Goal: Answer question/provide support: Share knowledge or assist other users

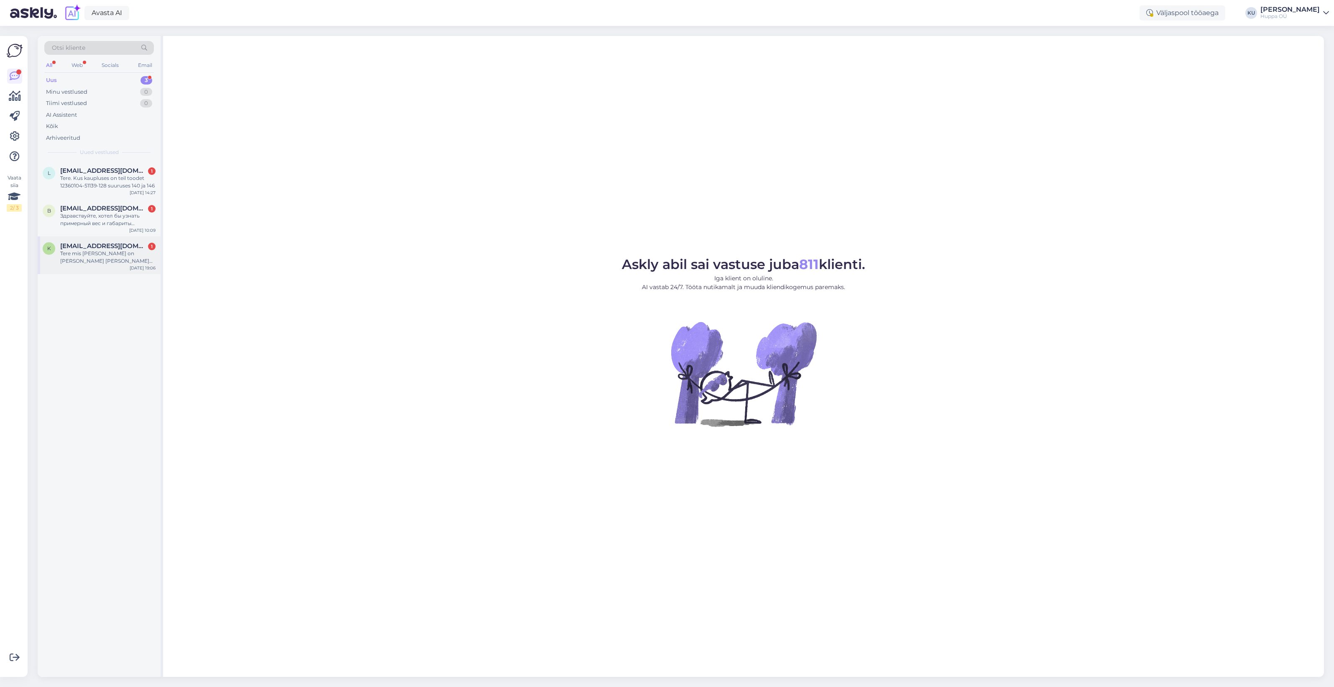
click at [101, 267] on div "k [EMAIL_ADDRESS][DOMAIN_NAME] 1 Tere mis [PERSON_NAME] on [PERSON_NAME] [PERSO…" at bounding box center [99, 255] width 123 height 38
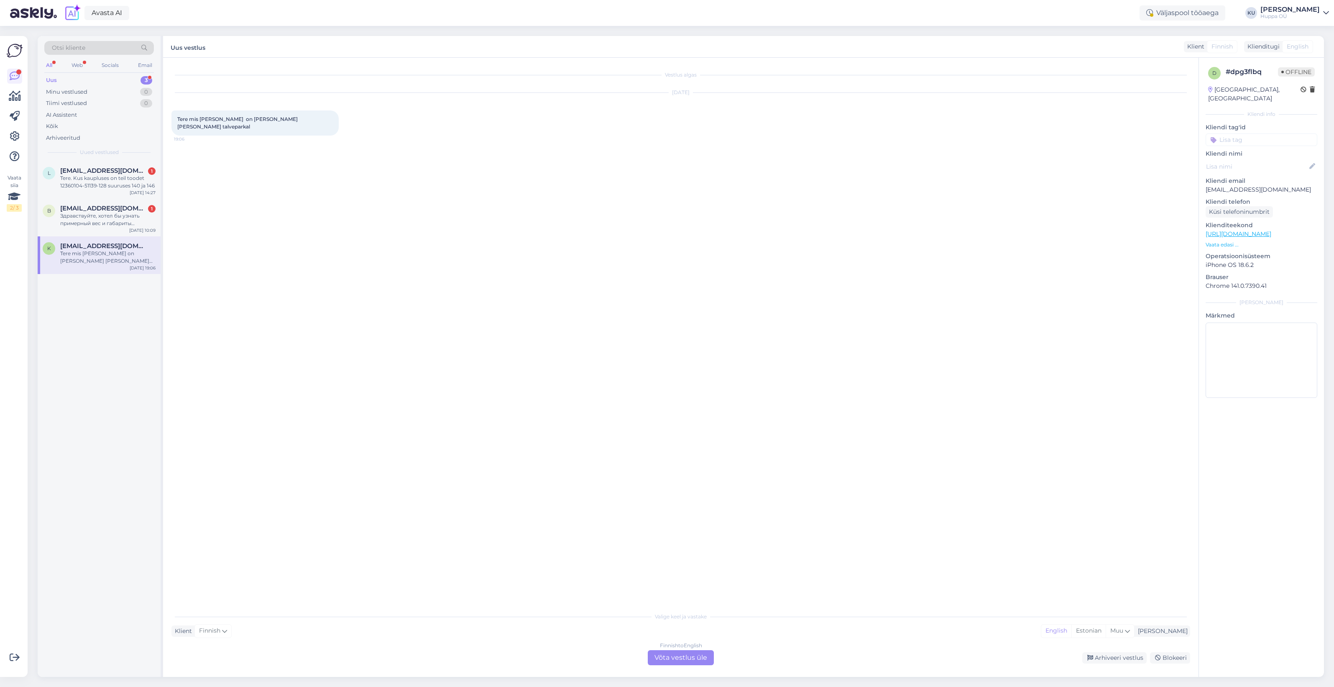
click at [657, 652] on div "Finnish to English Võta vestlus üle" at bounding box center [681, 657] width 66 height 15
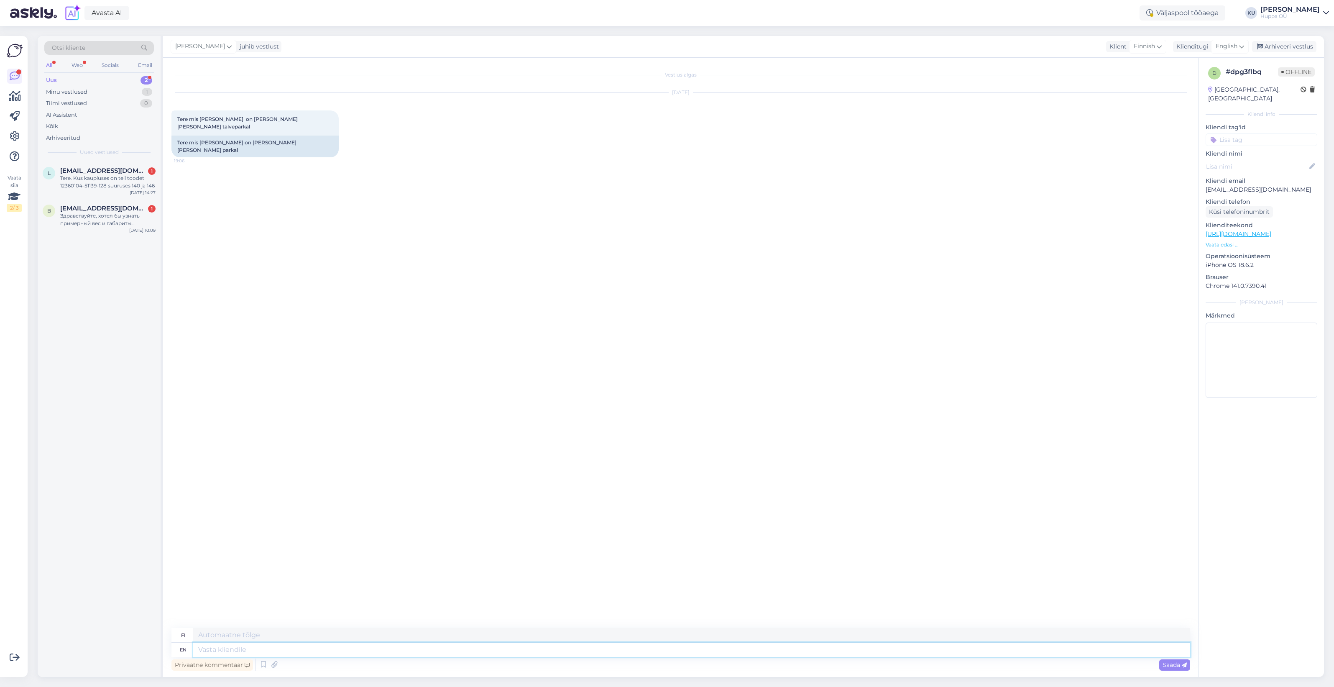
click at [344, 647] on textarea at bounding box center [691, 649] width 997 height 14
type textarea "Tere!"
type textarea "Hei!"
type textarea "Tere! [GEOGRAPHIC_DATA]"
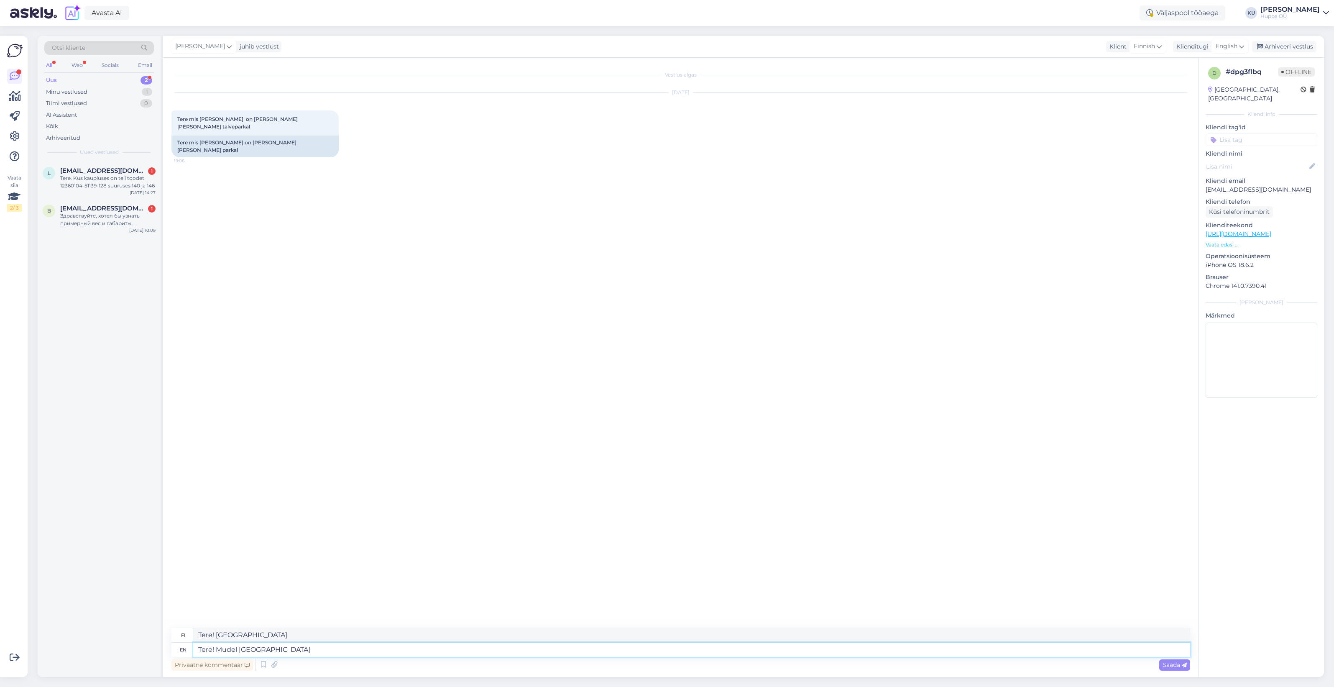
type textarea "Tere! Mudel [GEOGRAPHIC_DATA]"
type textarea "Tere! Mudel Wien"
type textarea "Tere! Mudel Vienna on"
type textarea "Tere! Mudel Wien päällä"
type textarea "Tere! Mudel Vienna on pikem k"
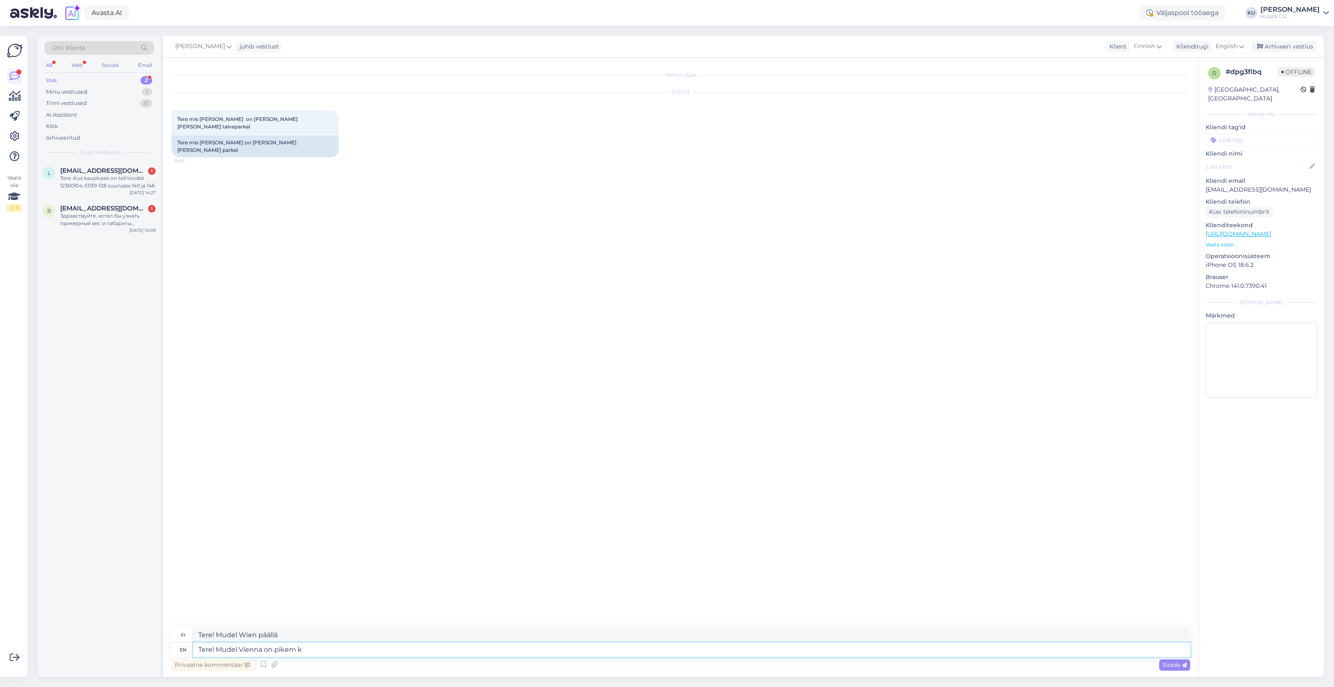
type textarea "Tere! Mudel Wien pikemillä"
type textarea "Tere! Mudel Vienna on pikem kui"
type textarea "Hei! Mudel Wien on pikem kui"
type textarea "Tere! Mudel Vienna on pikem [PERSON_NAME]."
type textarea "Hei! Mudel Wien pitillä kui [PERSON_NAME]."
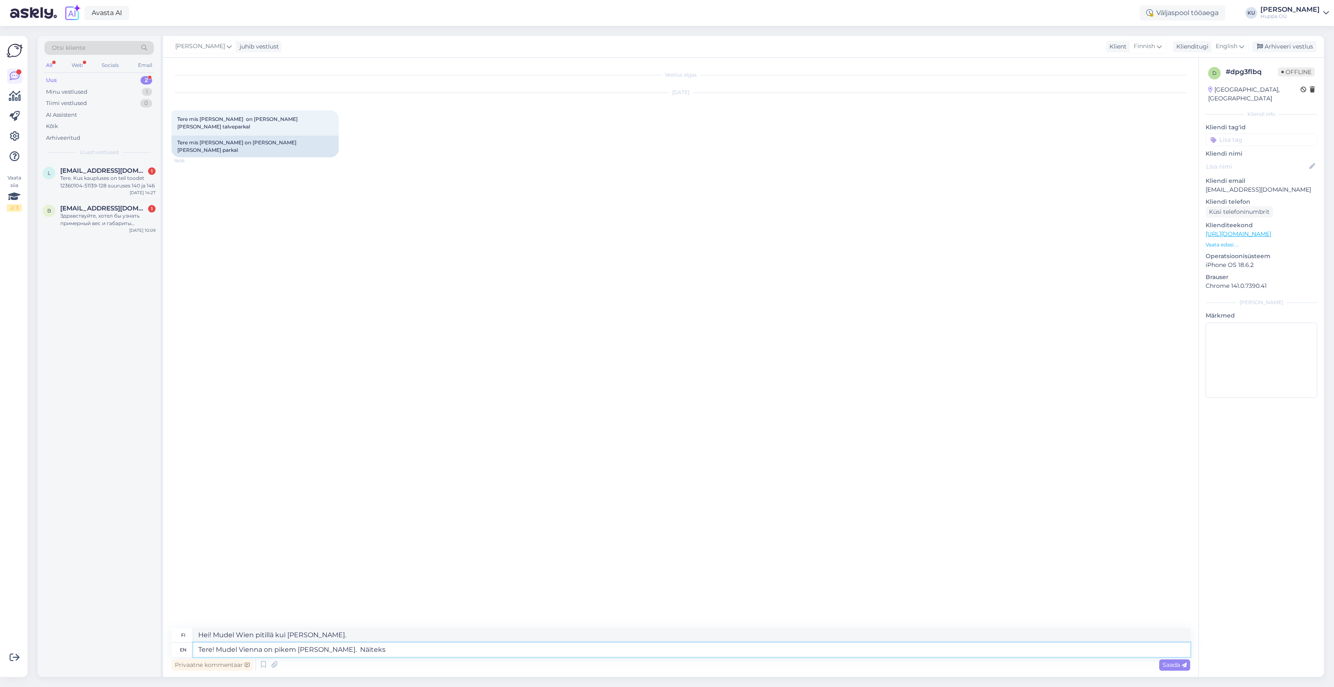
type textarea "Tere! Mudel Vienna on pikem [PERSON_NAME]. Näiteks"
type textarea "Hei! Mudel Wien pitillä kui [PERSON_NAME]. kohtaa"
type textarea "Tere! Mudel Vienna on pikem [PERSON_NAME]. Näiteks S su"
type textarea "Hei! Mudel Wien pitillä kui [PERSON_NAME]. S"
type textarea "Tere! Mudel Vienna on pikem [PERSON_NAME]. Näiteks S suurus,"
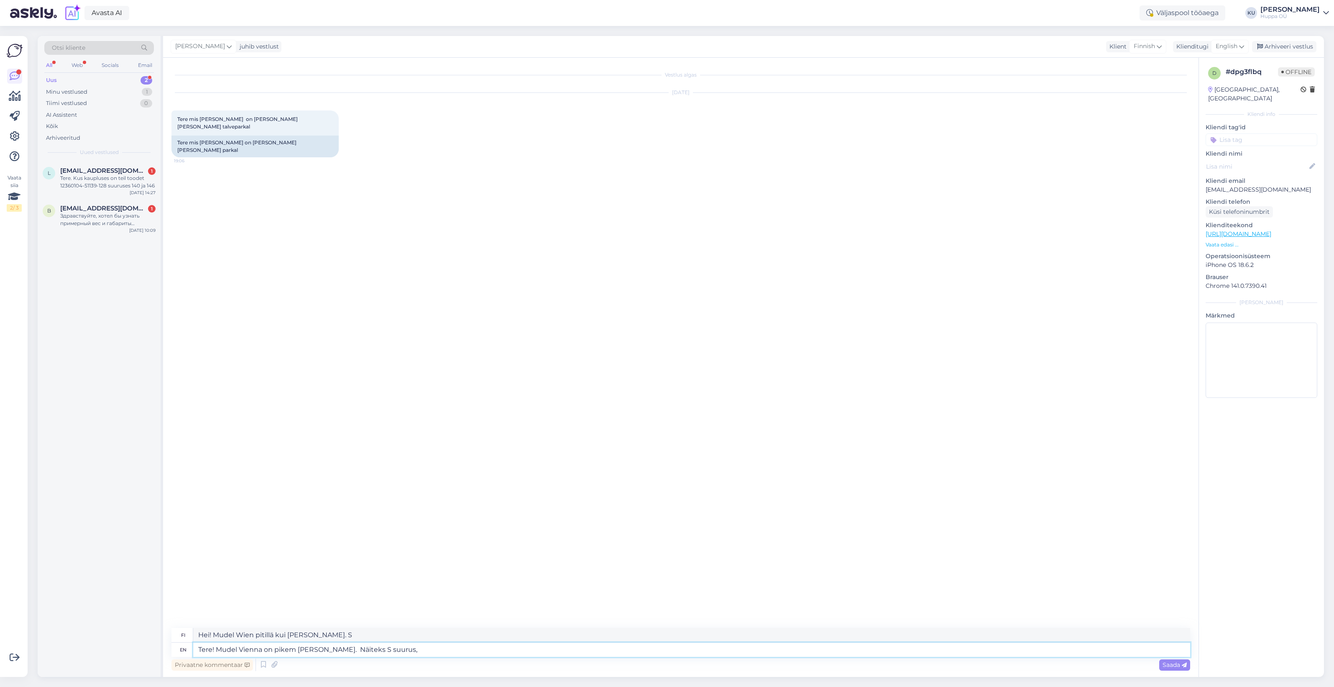
type textarea "Hei! Mudel Wien pitillä kui [PERSON_NAME]. S koko"
type textarea "Tere! Mudel Vienna on pikem [PERSON_NAME]. Näiteks S suurus,"
type textarea "Hei! Mudel Wien pitillä kui [PERSON_NAME]. S koko,"
type textarea "Tere! Mudel Vienna on pikem [PERSON_NAME]. Näiteks S suurus, [GEOGRAPHIC_DATA]"
type textarea "Hei! Mudel Wien pitillä kui [PERSON_NAME]. S suurus, [GEOGRAPHIC_DATA]"
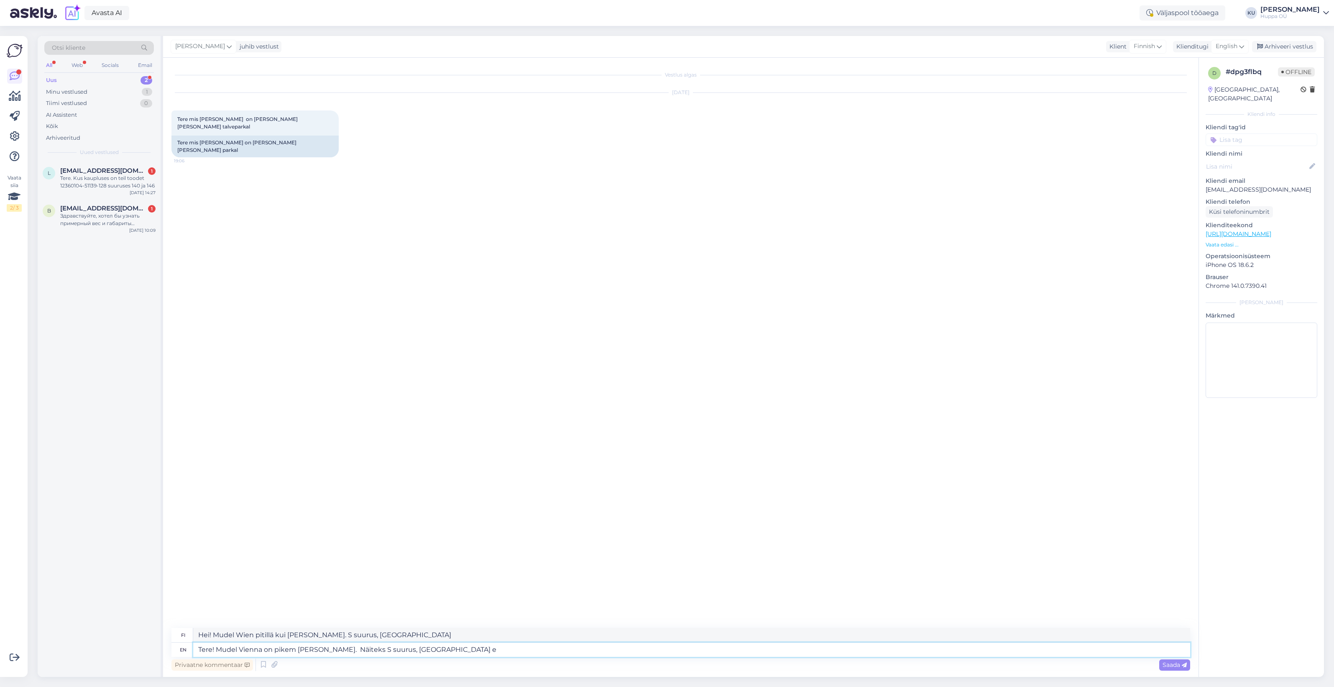
type textarea "Tere! Mudel Vienna on pikem [PERSON_NAME]. Näiteks S suurus, [GEOGRAPHIC_DATA]"
type textarea "Hei! Mudel Wien pitillä kui [PERSON_NAME]. S suurus, [GEOGRAPHIC_DATA]"
type textarea "Tere! Mudel Vienna on pikem [PERSON_NAME]. Näiteks S suurus, Vienna esipikkus o"
type textarea "Hei! Mudel Wien pitillä kui [PERSON_NAME]. S suurus, Vienna esipikkus"
type textarea "Tere! Mudel Vienna on pikem [PERSON_NAME]. Näiteks S suurus, Vienna esipikkus on"
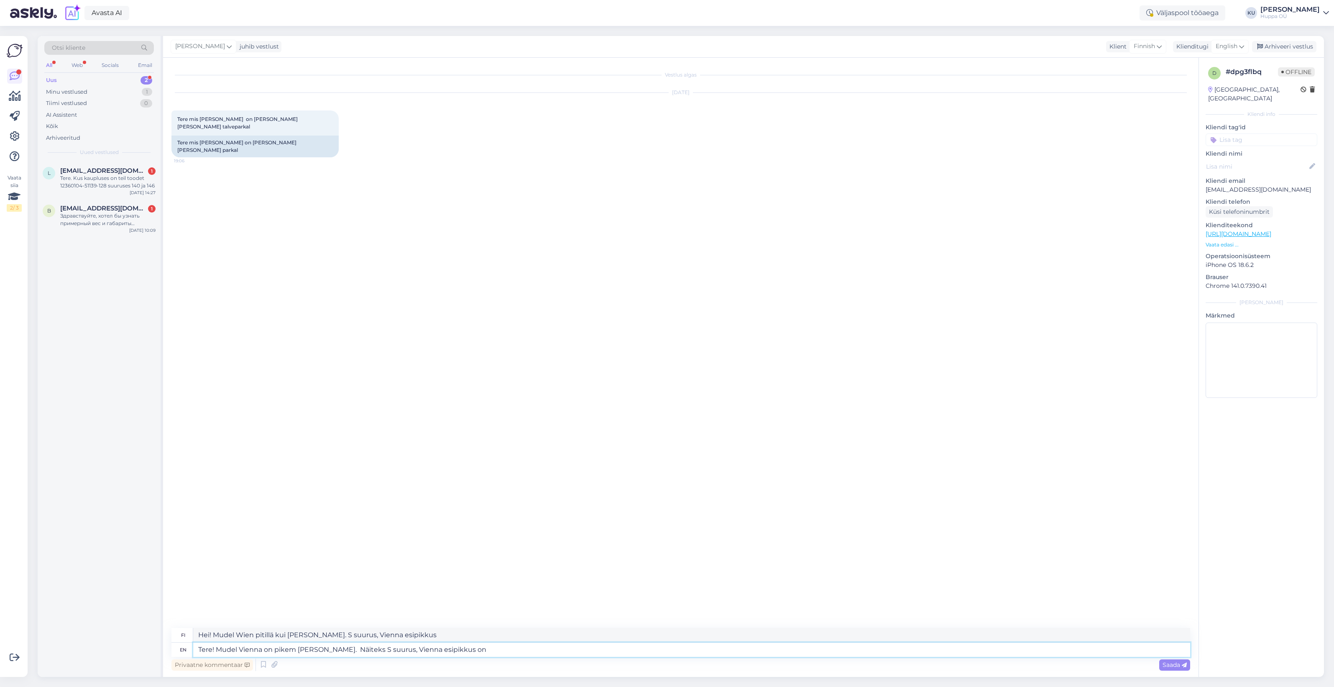
type textarea "Hei! Mudel Wien pitillä kui [PERSON_NAME]. S suurus, Vienna esipikkus on"
type textarea "Tere! Mudel Vienna on pikem [PERSON_NAME]. Näiteks S suurus, Vienna esipikkus o…"
type textarea "Hei! Mudel Wien pitillä kui [PERSON_NAME]. S suurus, Vienna esipikkus on ...,"
type textarea "Tere! Mudel Vienna on pikem [PERSON_NAME]. Näiteks S suurus, Vienna esipikkus o…"
type textarea "Hei! Mudel Wien pitillä kui [PERSON_NAME]. S suurus, Vienna esipikkus on ..., […"
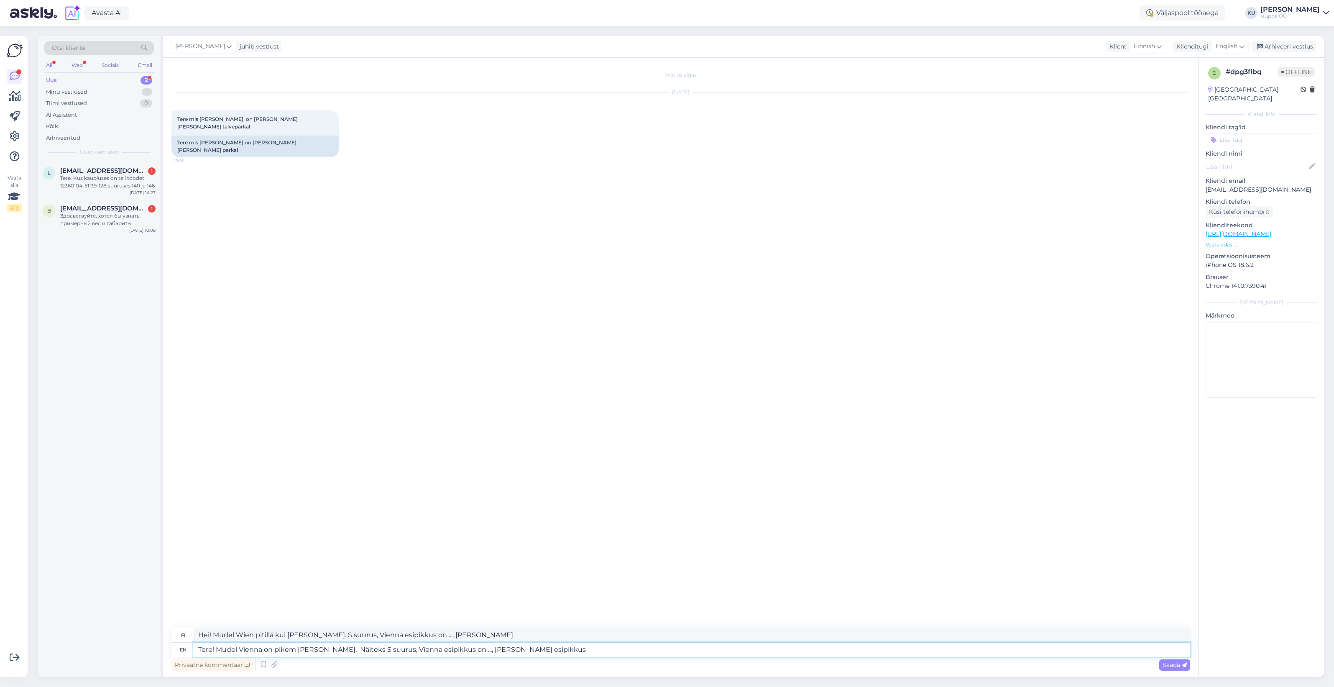
type textarea "Tere! Mudel Vienna on pikem [PERSON_NAME]. Näiteks S suurus, Vienna esipikkus o…"
type textarea "Hei! Mudel Wien pitillä kui [PERSON_NAME]. S suurus, Vienna esipikkus on ..., […"
type textarea "Tere! Mudel Vienna on pikem [PERSON_NAME]. Näiteks S suurus, Vienna esipikkus o…"
type textarea "Hei! Mudel Wien pitillä kui [PERSON_NAME]. S suurus, Vienna esipikkus on ..., […"
type textarea "Tere! Mudel Vienna on pikem [PERSON_NAME]. Näiteks S suurus, Vienna esipikkus o…"
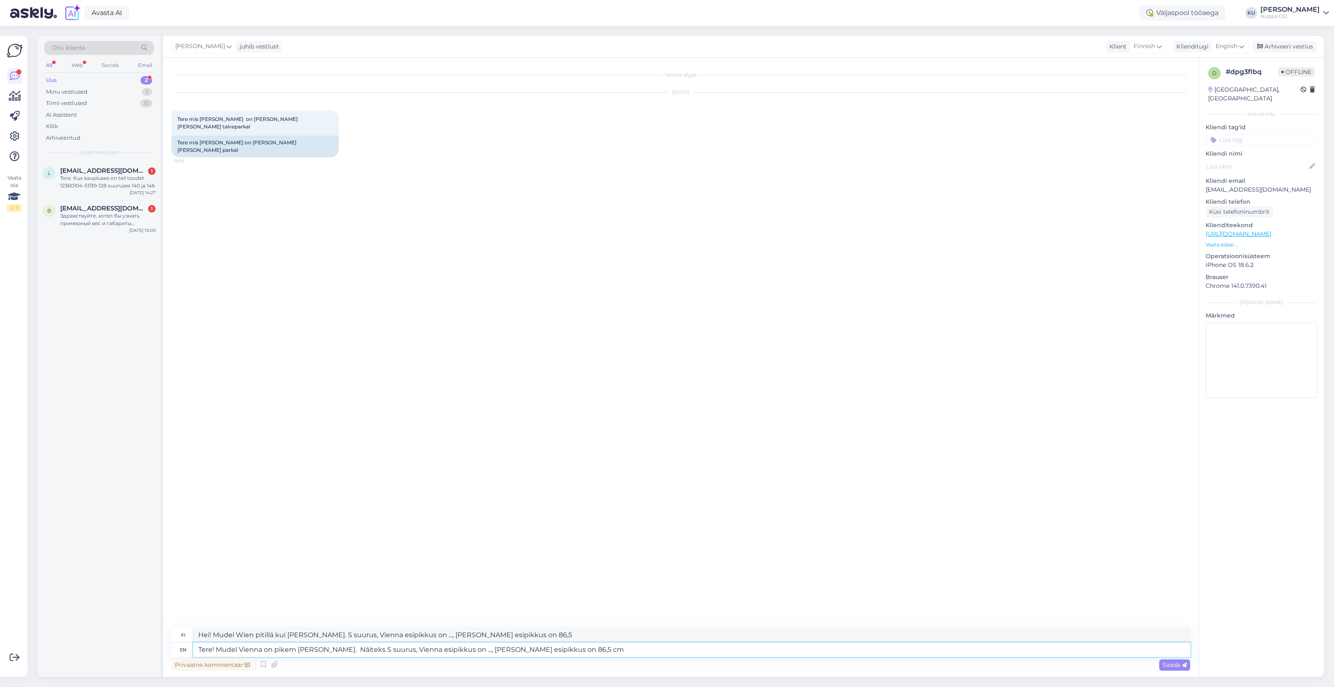
type textarea "Hei! Mudel Wien pitillä kui [PERSON_NAME]. S suurus, Vienna esipikkus on ..., […"
click at [467, 648] on textarea "Tere! Mudel Vienna on pikem [PERSON_NAME]. Näiteks S suurus, Vienna esipikkus o…" at bounding box center [691, 649] width 997 height 14
click at [465, 650] on textarea "Tere! Mudel Vienna on pikem [PERSON_NAME]. Näiteks S suurus, Vienna esipikkus o…" at bounding box center [691, 649] width 997 height 14
type textarea "Tere! Mudel Vienna on pikem [PERSON_NAME]. Näiteks S suurus, Vienna esipikkus o…"
type textarea "Hei! Mudel Wien pitillä kui [PERSON_NAME]. S suurus, Vienna esipikkus on , [PER…"
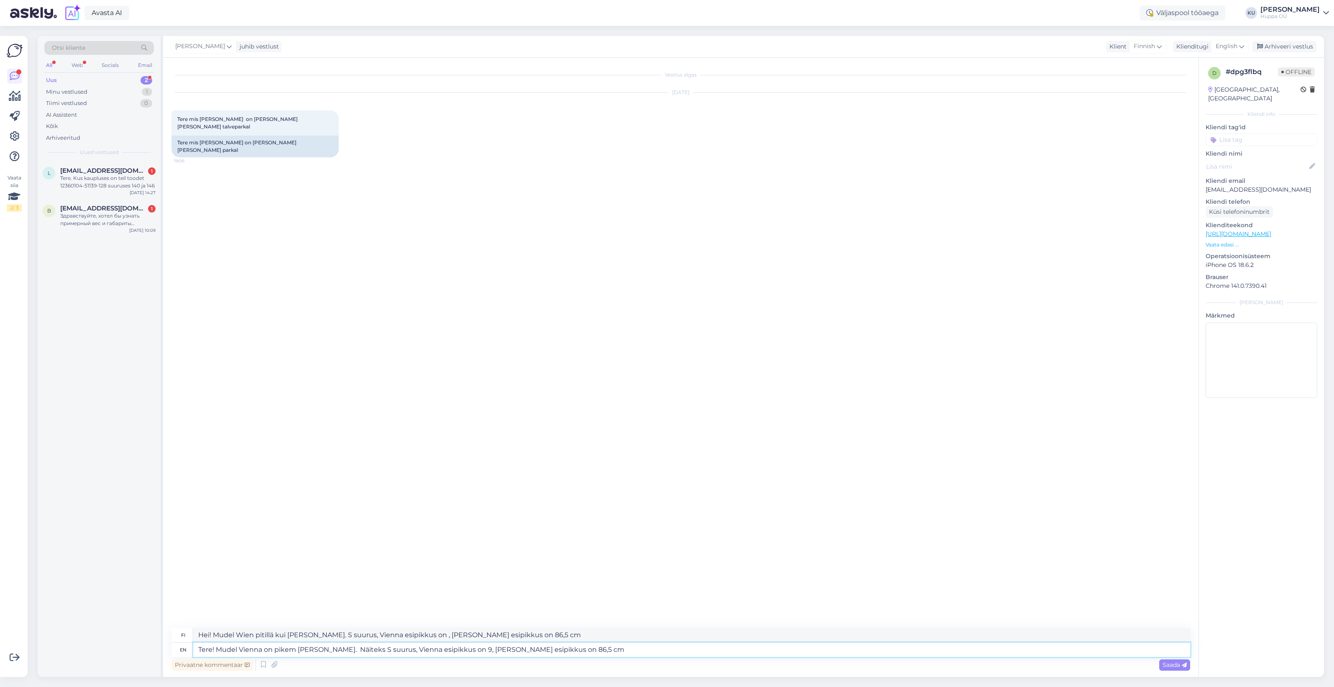
type textarea "Tere! Mudel Vienna on pikem [PERSON_NAME]. Näiteks S suurus, Vienna esipikkus o…"
type textarea "Hei! Mudel Wien pitillä kui [PERSON_NAME]. S suurus, Vienna esipikkus on 98, [P…"
type textarea "Tere! Mudel Vienna on pikem [PERSON_NAME]. Näiteks S suurus, Vienna esipikkus o…"
type textarea "Hei! Mudel Wien pitillä kui [PERSON_NAME]. S suurus, [PERSON_NAME] esipikkus on…"
type textarea "Tere! Mudel Vienna on pikem [PERSON_NAME]. Näiteks S suurus, Vienna esipikkus o…"
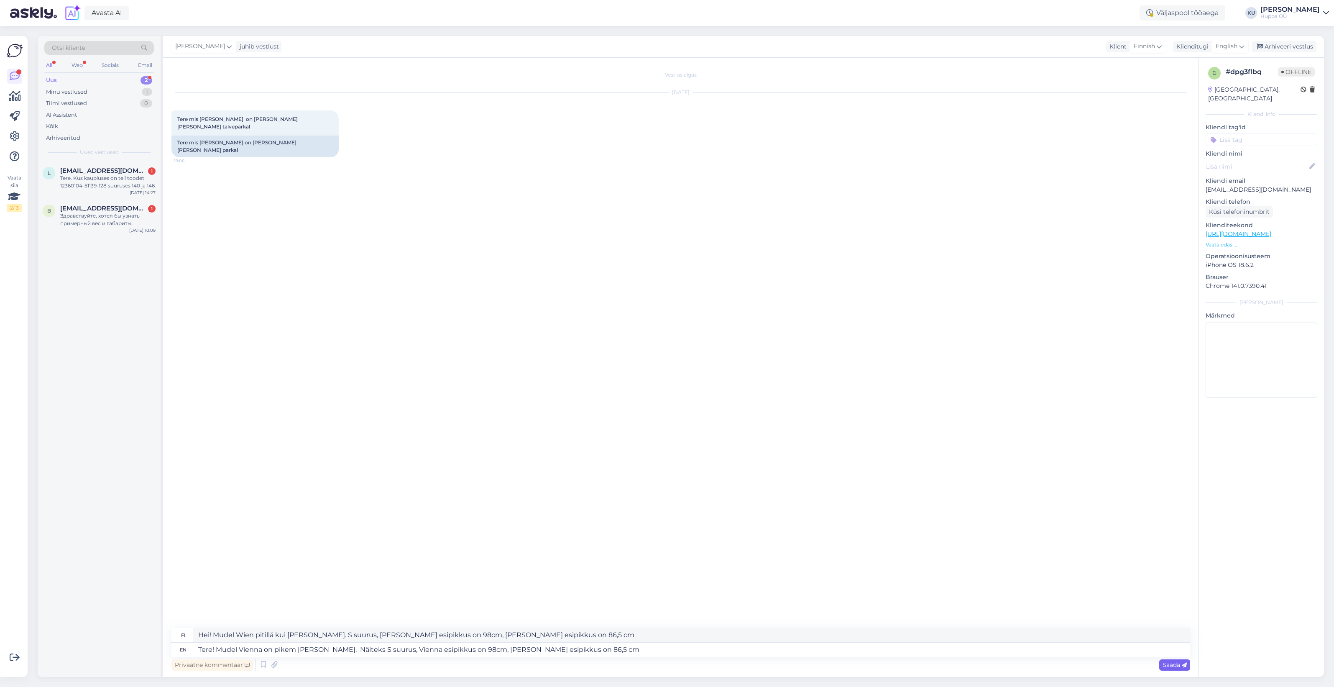
click at [1170, 663] on span "Saada" at bounding box center [1175, 665] width 24 height 8
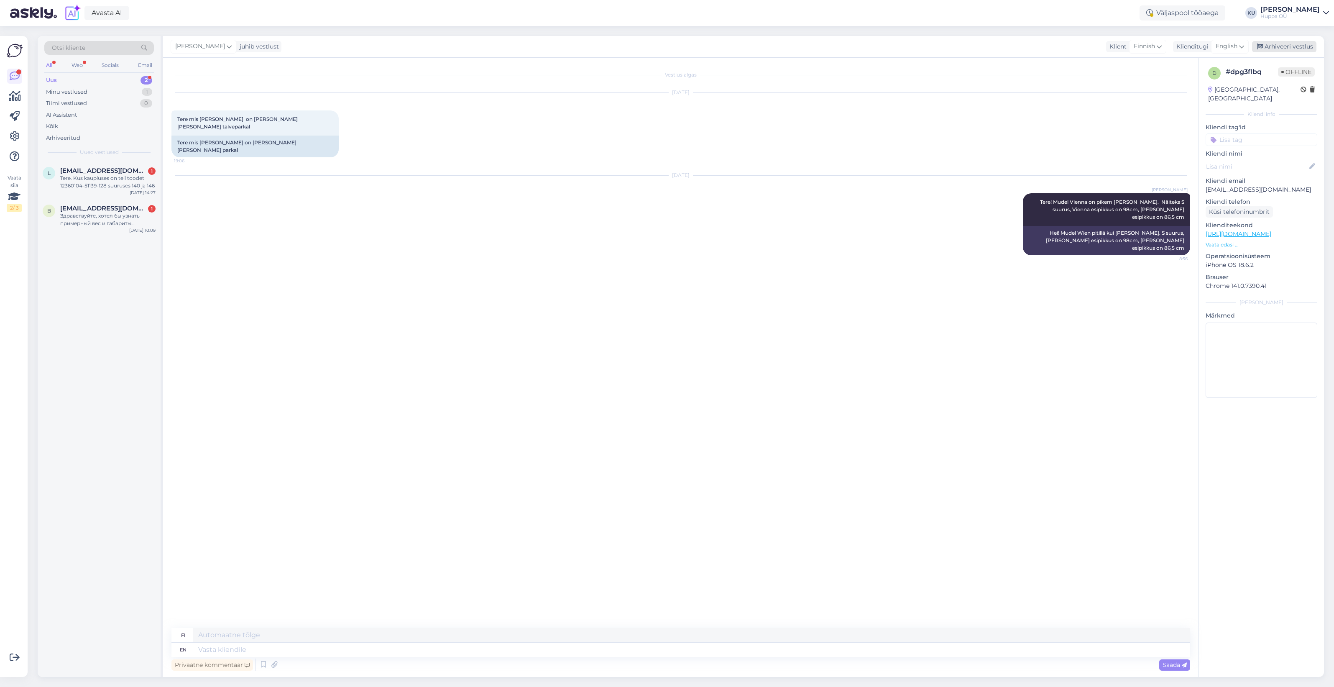
click at [1297, 49] on div "Arhiveeri vestlus" at bounding box center [1284, 46] width 64 height 11
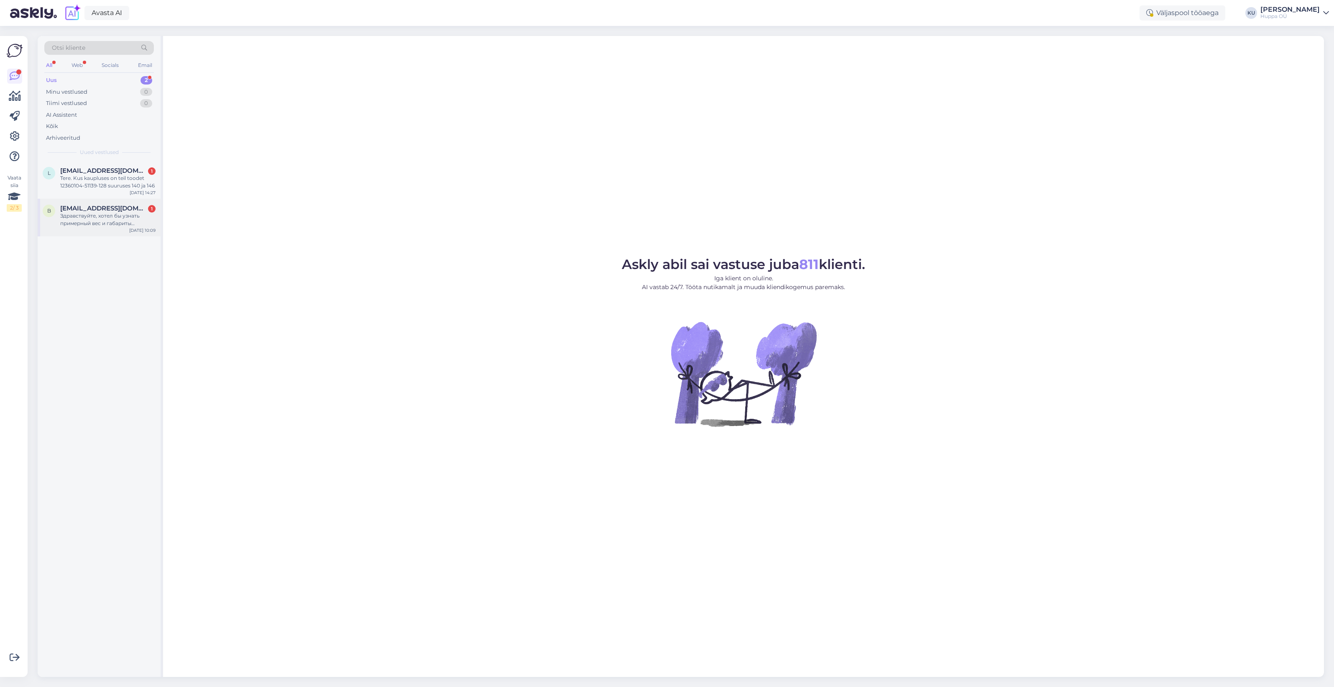
click at [121, 212] on div "Здравствуйте, хотел бы узнать примерный вес и габариты (размеры) упаковки детск…" at bounding box center [107, 219] width 95 height 15
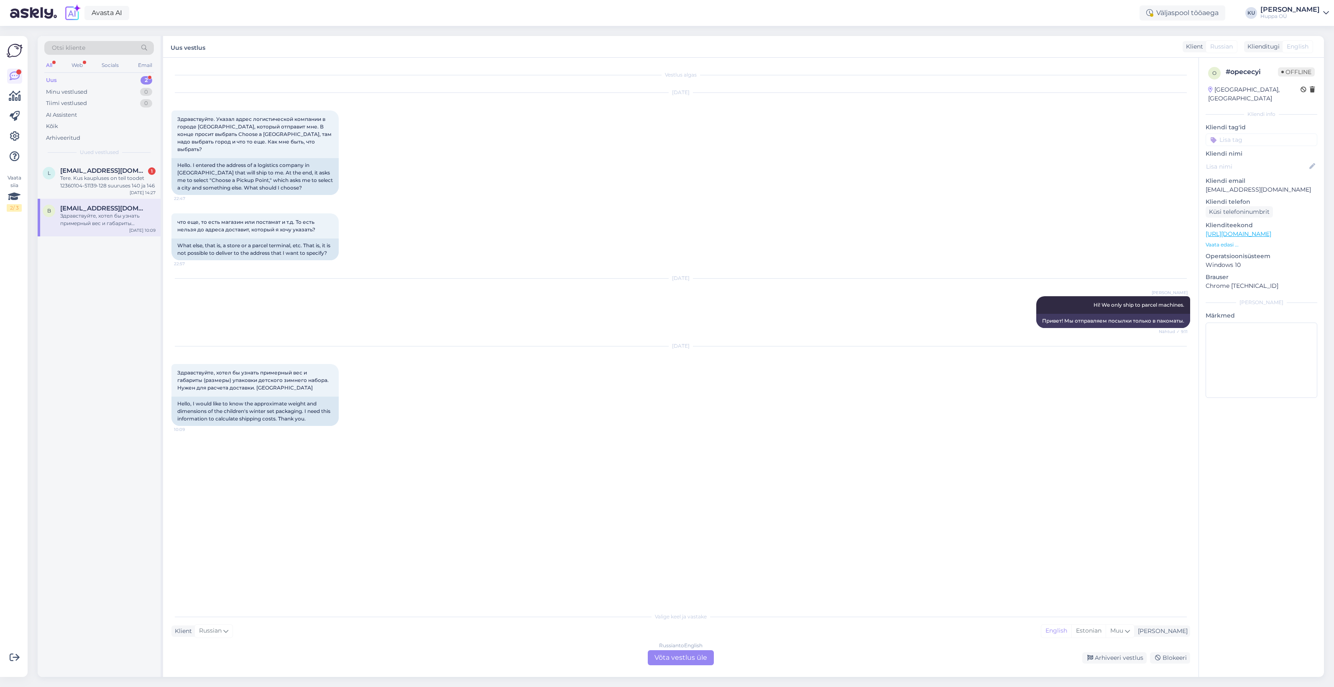
click at [668, 657] on div "Russian to English Võta vestlus üle" at bounding box center [681, 657] width 66 height 15
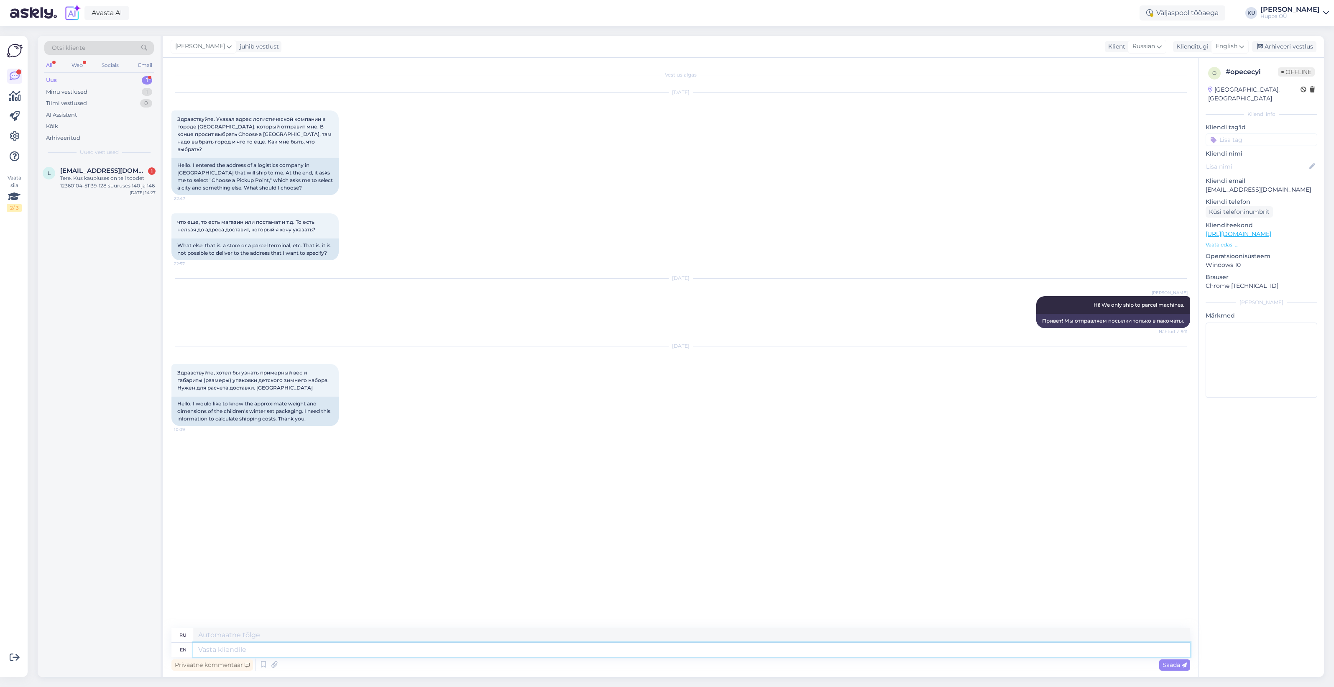
click at [294, 645] on textarea at bounding box center [691, 649] width 997 height 14
type textarea "Hi!"
type textarea "Привет!"
type textarea "Hi! Can"
type textarea "Привет! Можно?"
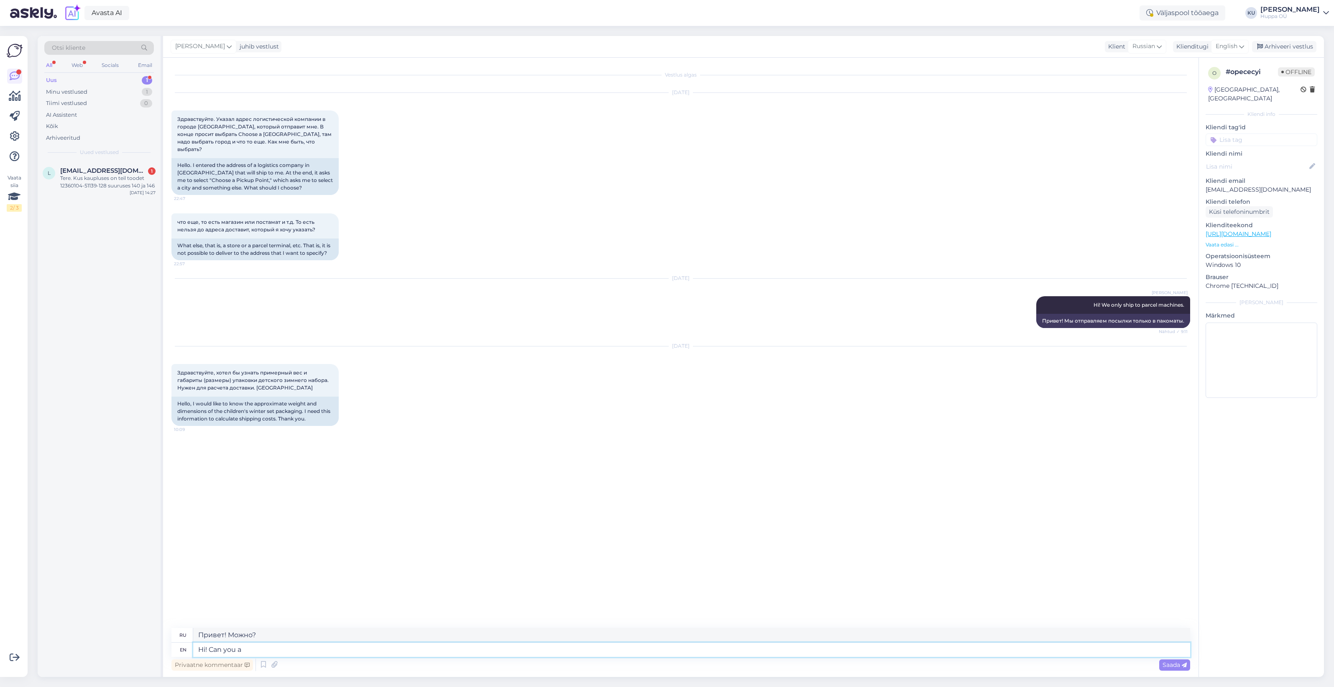
type textarea "Hi! Can you ad"
type textarea "Привет! Можешь ли ты"
type textarea "Hi! Can you advise"
type textarea "Привет! Можете посоветовать?"
type textarea "Hi! Can you advise what is"
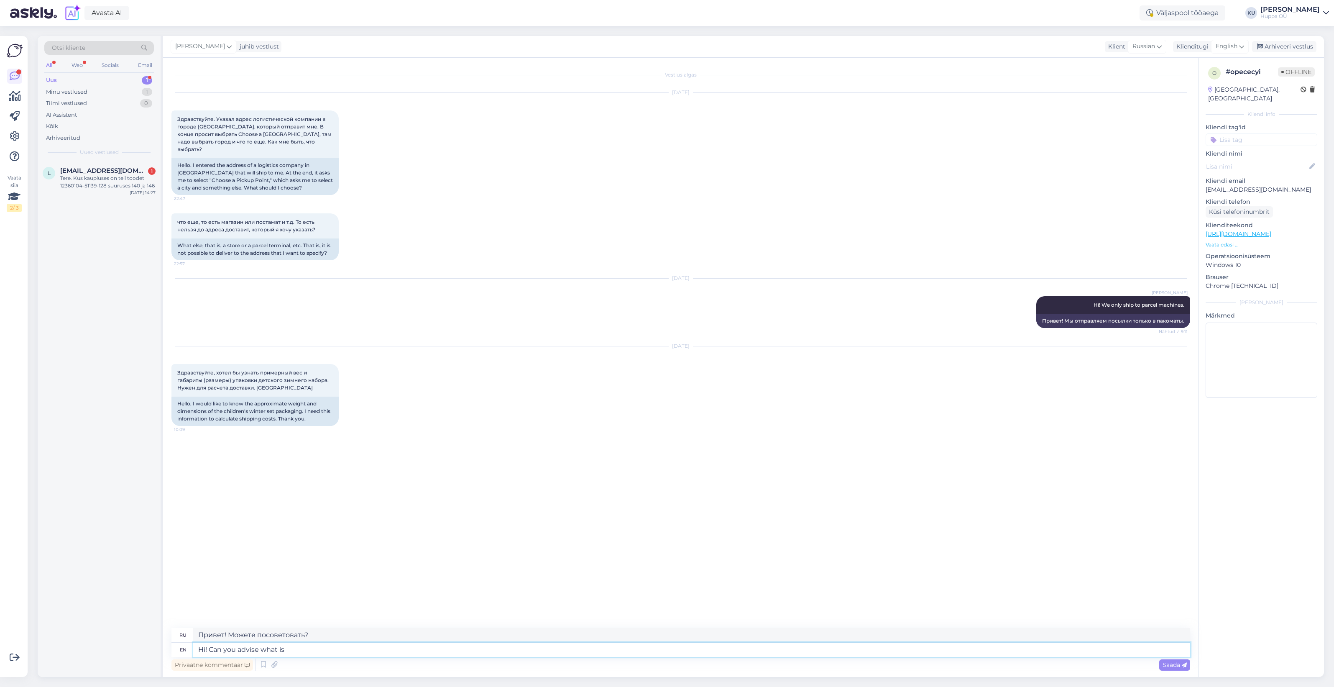
type textarea "Привет! Можете посоветовать что?"
type textarea "Hi! Can you advise what is y"
type textarea "Привет! Можете подсказать, что такое"
type textarea "Hi! Can you advise what is your p"
type textarea "Привет! Можете ли вы подсказать, что у вас"
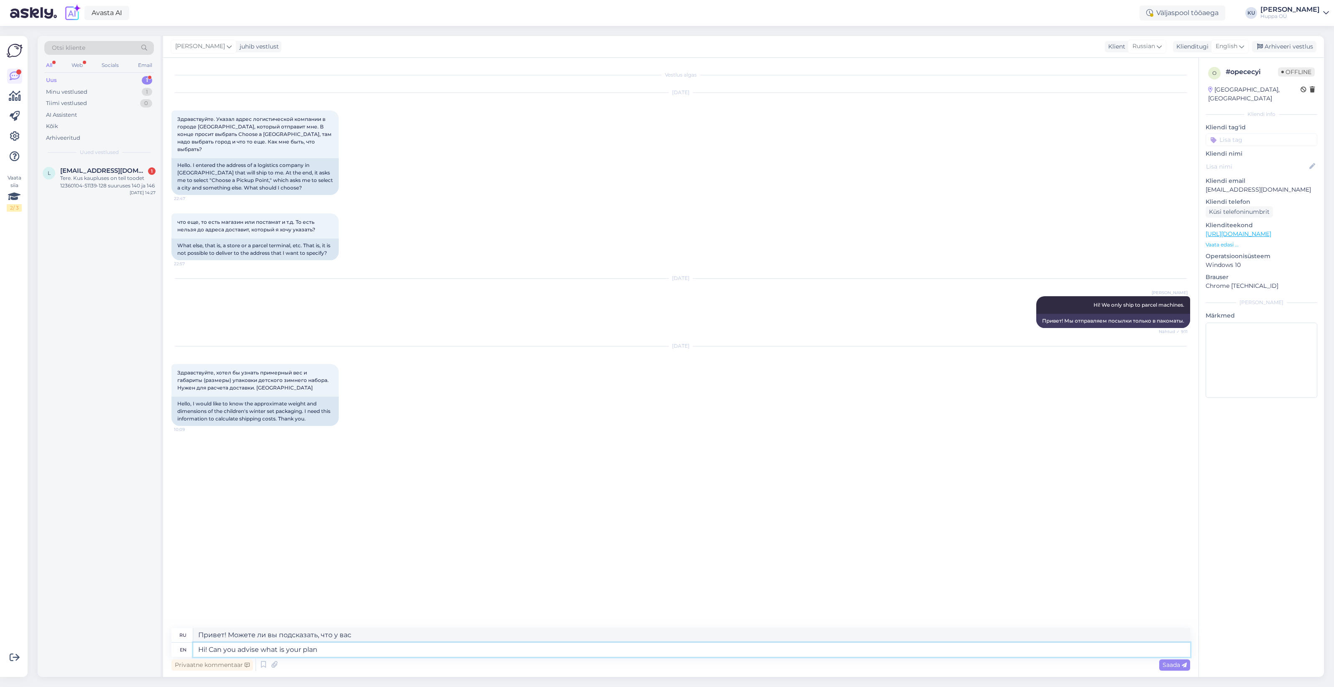
type textarea "Hi! Can you advise what is your plan w"
type textarea "Привет! Не могли бы вы подсказать, какой у вас план?"
type textarea "Hi! Can you advise what is your plan with the order?"
type textarea "Привет! Не могли бы вы подсказать, каковы ваши планы по заказу?"
type textarea "Hi! Can you advise what is your plan with the order? BEcause"
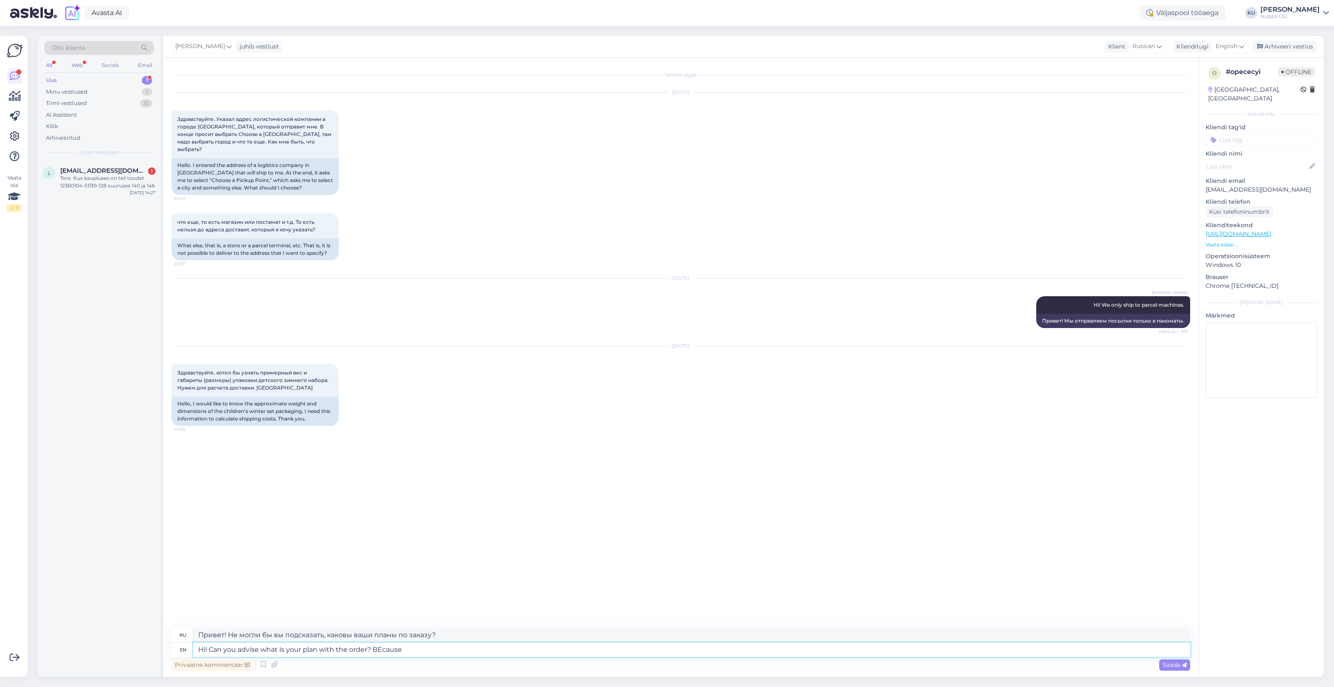
type textarea "Привет! Не могли бы вы подсказать, каков ваш план по заказу? Потому что"
type textarea "Hi! Can you advise what is your plan with the order? Bec"
type textarea "Привет! Не могли бы вы подсказать, каков ваш план по заказу? B"
type textarea "Hi! Can you advise what is your plan with the order? Becaus"
type textarea "Привет! Не могли бы вы подсказать, что вы планируете с заказом? Потому что"
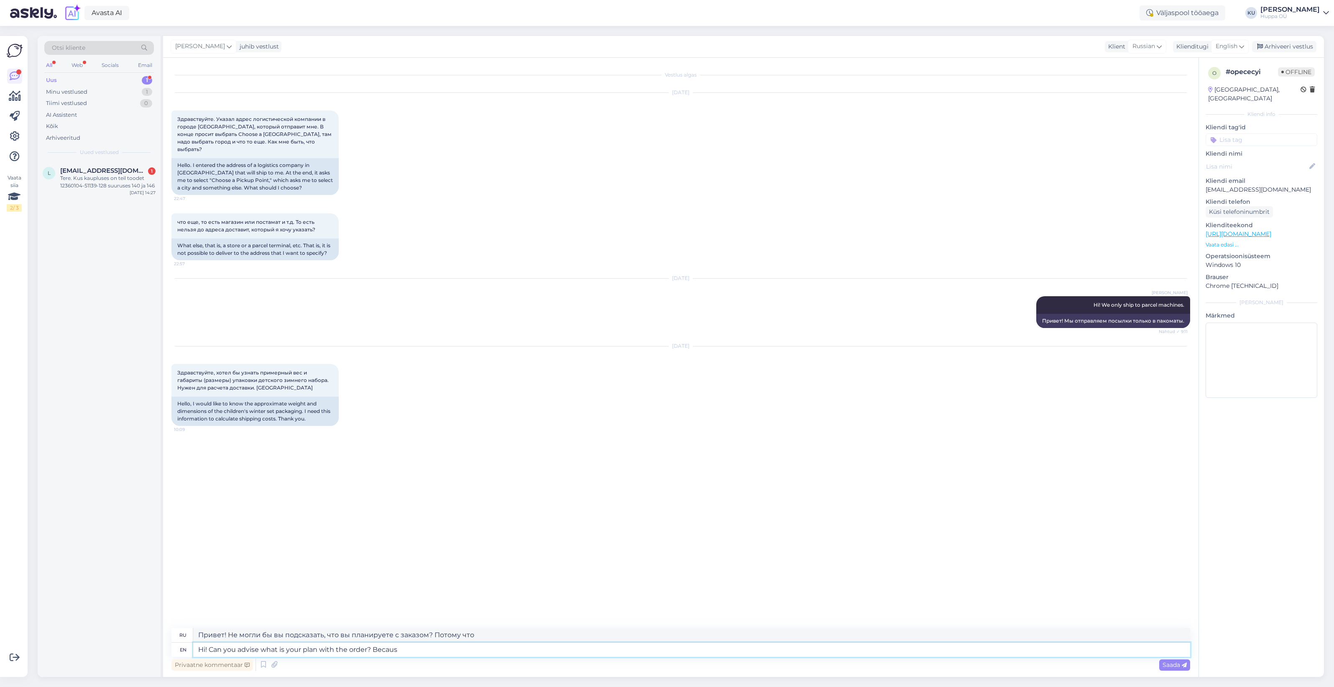
type textarea "Hi! Can you advise what is your plan with the order? Because"
type textarea "Привет! Не могли бы вы подсказать, каков ваш план с заказом? Потому что"
type textarea "Hi! Can you advise what is your plan with the order? Because"
type textarea "Привет! Не могли бы вы подсказать, каков ваш план по заказу? Потому что"
type textarea "Hi! Can you advise what is your plan with the order?"
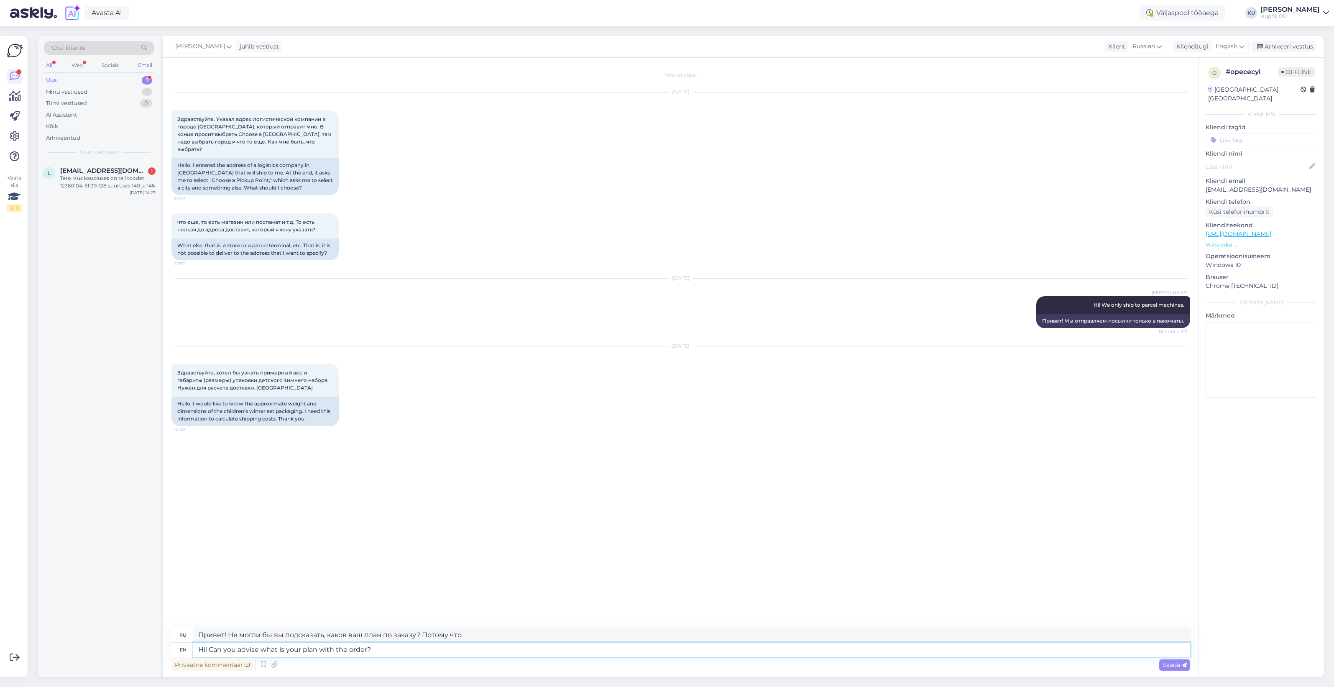
type textarea "Привет! Не могли бы вы подсказать, каковы ваши планы по заказу?"
type textarea "Hi! Can you advise what is your plan with the order? You w"
type textarea "Привет! Не могли бы вы подсказать, каков ваш план по заказу? Вы"
type textarea "Hi! Can you advise what is your plan with the order? You want to"
type textarea "Привет! Не могли бы вы подсказать, каков ваш план по заказу? Вы хотите"
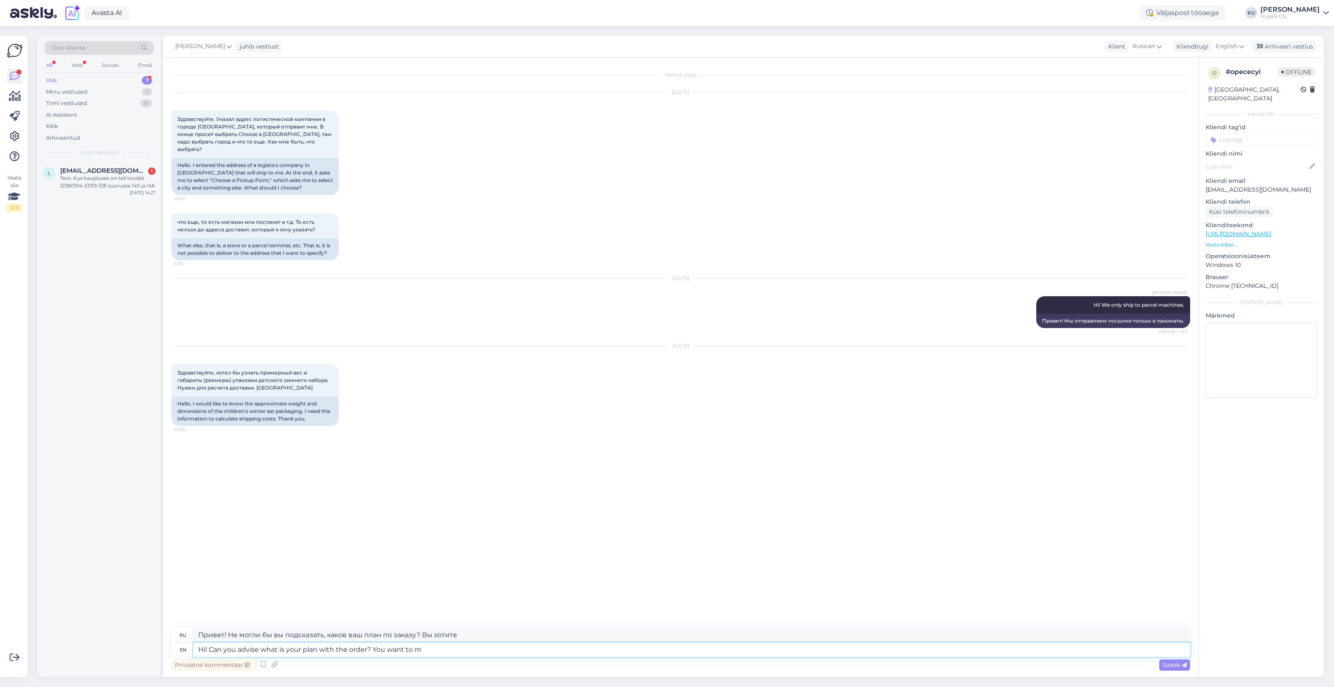
type textarea "Hi! Can you advise what is your plan with the order? You want to ma"
type textarea "Привет! Не могли бы вы подсказать, каков ваш план по заказу? Вы хотите..."
type textarea "Hi! Can you advise what is your plan with the order? You want to make t"
type textarea "Привет! Не могли бы вы подсказать, каков ваш план по заказу? Вы хотите сделать"
type textarea "Hi! Can you advise what is your plan with the order? You want to make the sh"
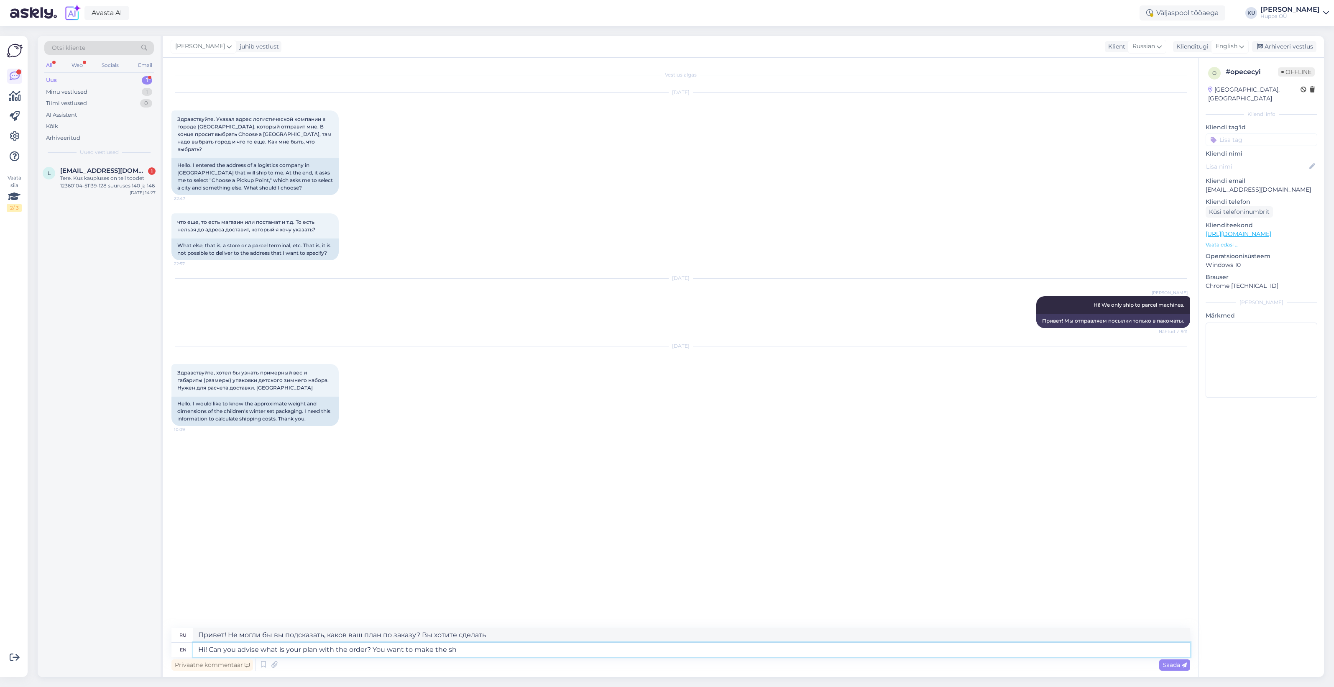
type textarea "Привет! Не могли бы вы подсказать, каков ваш план по заказу? Вы хотите сделать.…"
type textarea "Hi! Can you advise what is your plan with the order? You want to make the shipp…"
type textarea "Привет! Не могли бы вы подсказать, каков ваш план с заказом? Вы хотите, чтобы д…"
type textarea "Hi! Can you advise what is your plan with the order? You want to make the shipp…"
type textarea "Привет! Не могли бы вы подсказать, каков ваш план с заказом? Вы хотите сделать …"
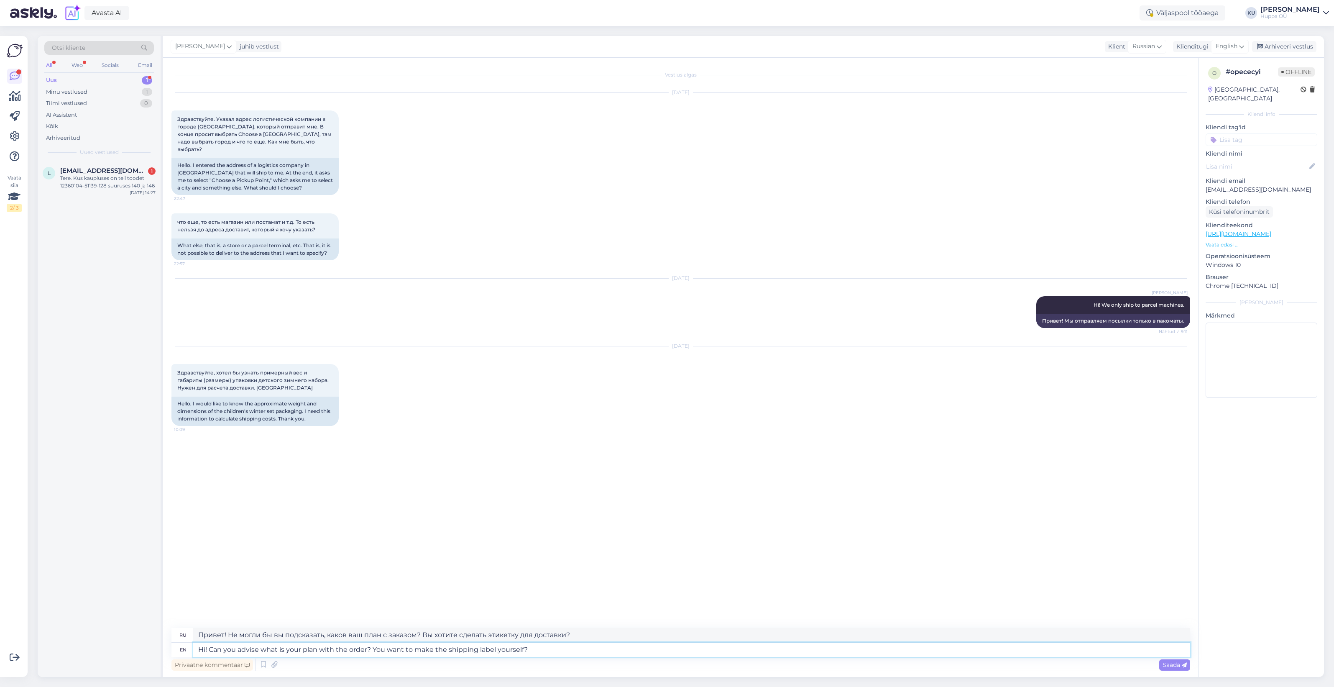
type textarea "Hi! Can you advise what is your plan with the order? You want to make the shipp…"
type textarea "Привет! Не могли бы вы подсказать, каков ваш план с заказом? Вы хотите сделать …"
type textarea "Hi! Can you advise what is your plan with the order? You want to make the shipp…"
type textarea "Привет! Не могли бы вы подсказать, каков ваш план с заказом? Вы хотите сами сде…"
type textarea "Hi! Can you advise what is your plan with the order? You want to make the shipp…"
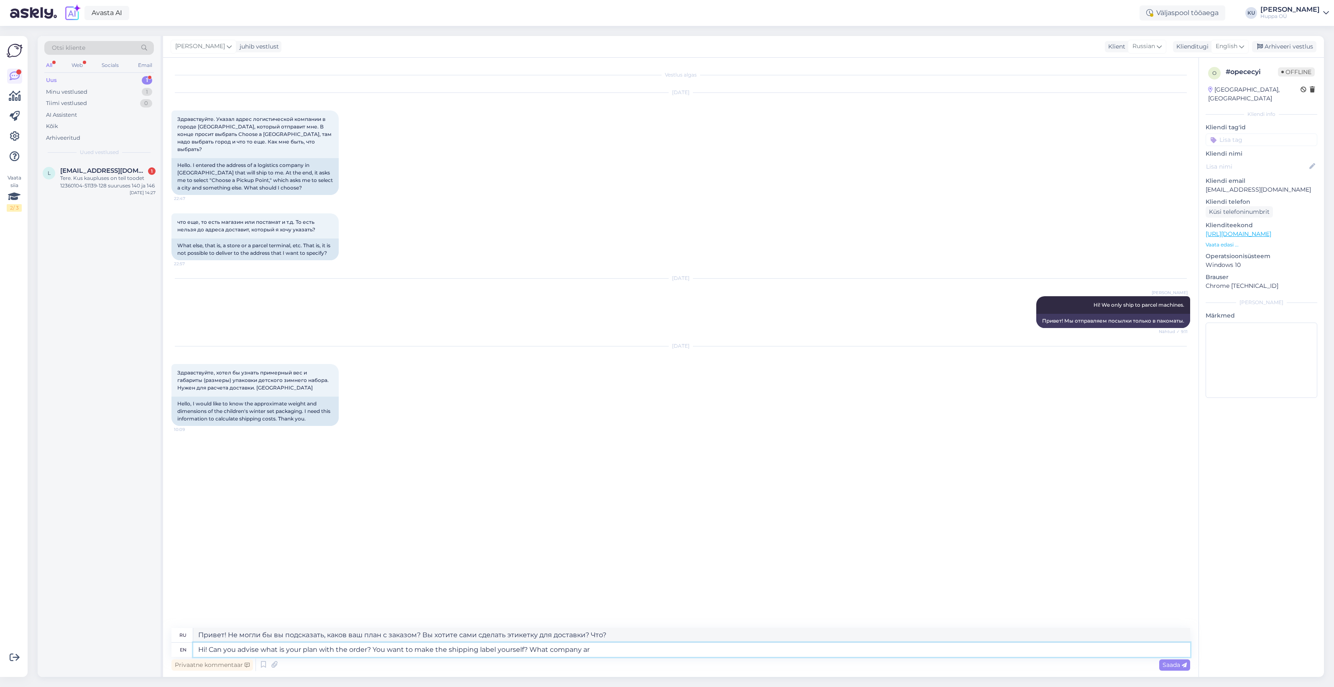
type textarea "Здравствуйте! Не могли бы вы подсказать, каков ваш план с заказом? Вы хотите са…"
type textarea "Hi! Can you advise what is your plan with the order? You want to make the shipp…"
type textarea "Здравствуйте! Не могли бы вы подсказать, каков ваш план с заказом? Вы хотите са…"
type textarea "Hi! Can you advise what is your plan with the order? You want to make the shipp…"
type textarea "Здравствуйте! Не могли бы вы подсказать, каков ваш план с заказом? Вы хотите са…"
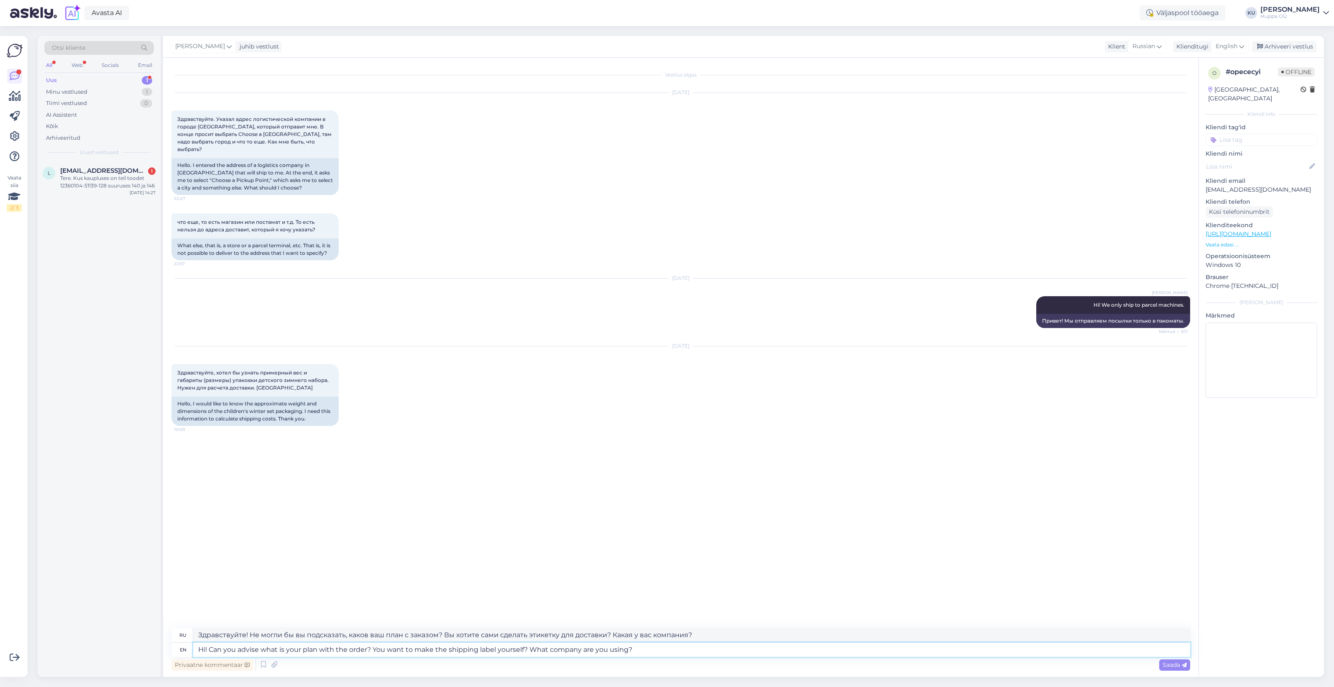
type textarea "Hi! Can you advise what is your plan with the order? You want to make the shipp…"
type textarea "Здравствуйте! Не могли бы вы подсказать, каковы ваши планы по заказу? Вы хотите…"
type textarea "Hi! Can you advise what is your plan with the order? You want to make the shipp…"
click at [1184, 663] on icon at bounding box center [1184, 664] width 5 height 5
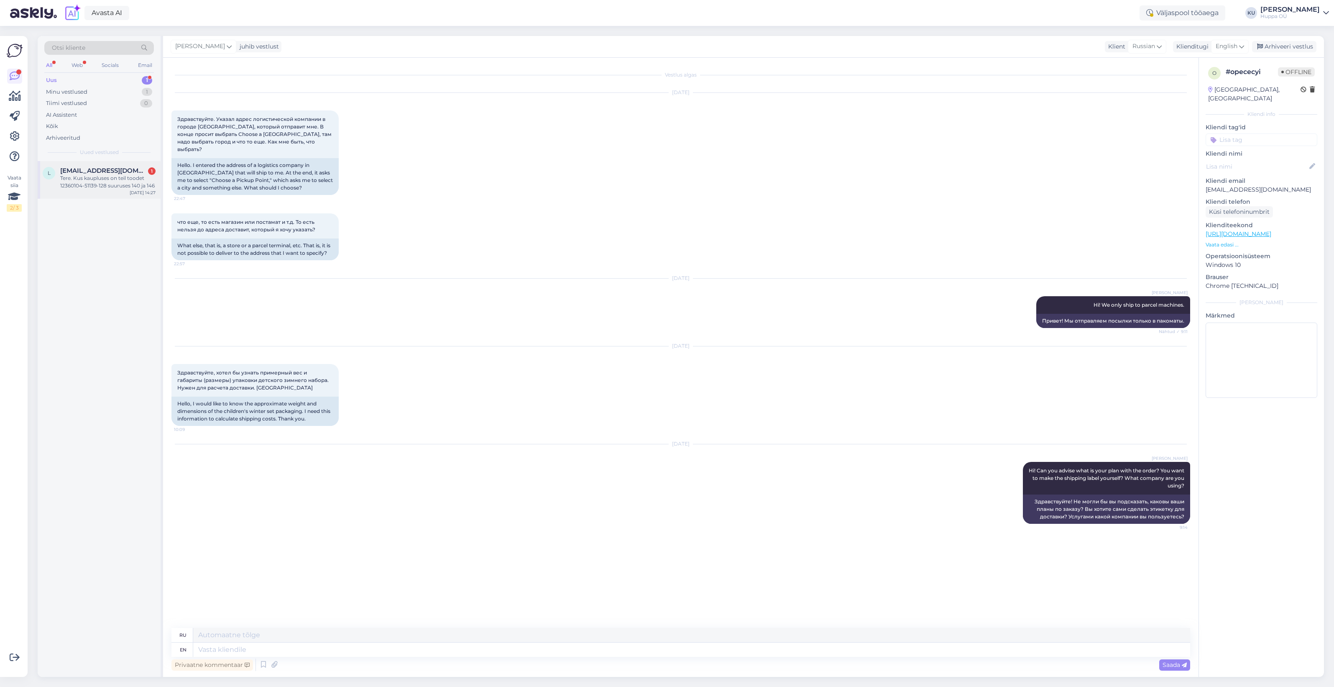
click at [109, 184] on div "Tere. Kus kaupluses on teil toodet 12360104-51139-128 suuruses 140 ja 146" at bounding box center [107, 181] width 95 height 15
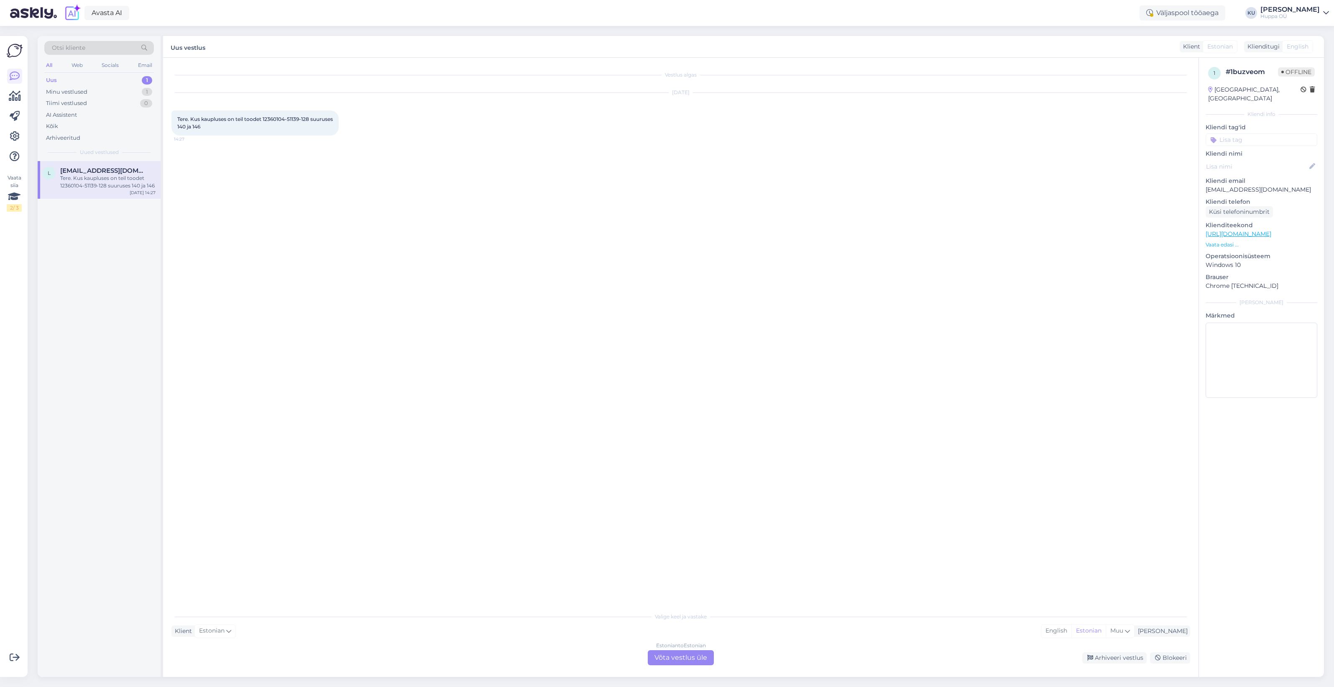
click at [698, 655] on div "Estonian to Estonian Võta vestlus üle" at bounding box center [681, 657] width 66 height 15
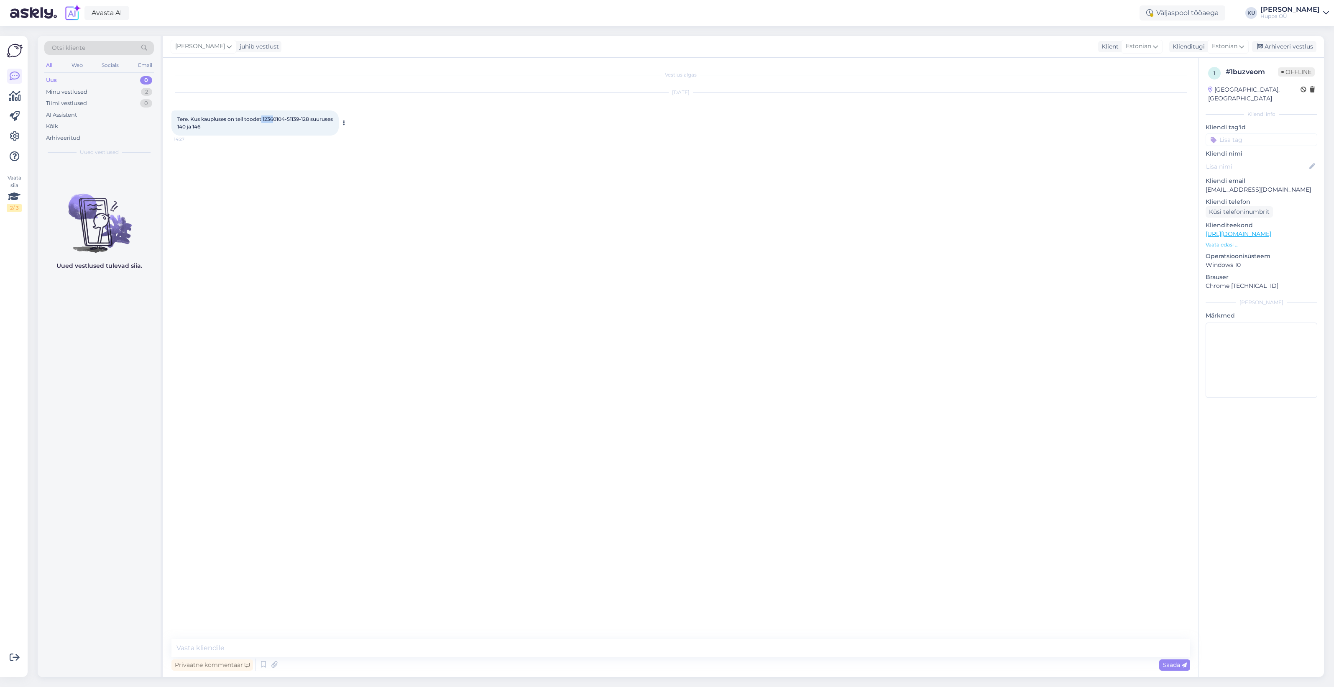
drag, startPoint x: 263, startPoint y: 118, endPoint x: 276, endPoint y: 118, distance: 13.4
click at [276, 118] on span "Tere. Kus kaupluses on teil toodet 12360104-51139-128 suuruses 140 ja 146" at bounding box center [255, 123] width 157 height 14
drag, startPoint x: 263, startPoint y: 118, endPoint x: 300, endPoint y: 119, distance: 36.8
click at [300, 119] on span "Tere. Kus kaupluses on teil toodet 12360104-51139-128 suuruses 140 ja 146" at bounding box center [255, 123] width 157 height 14
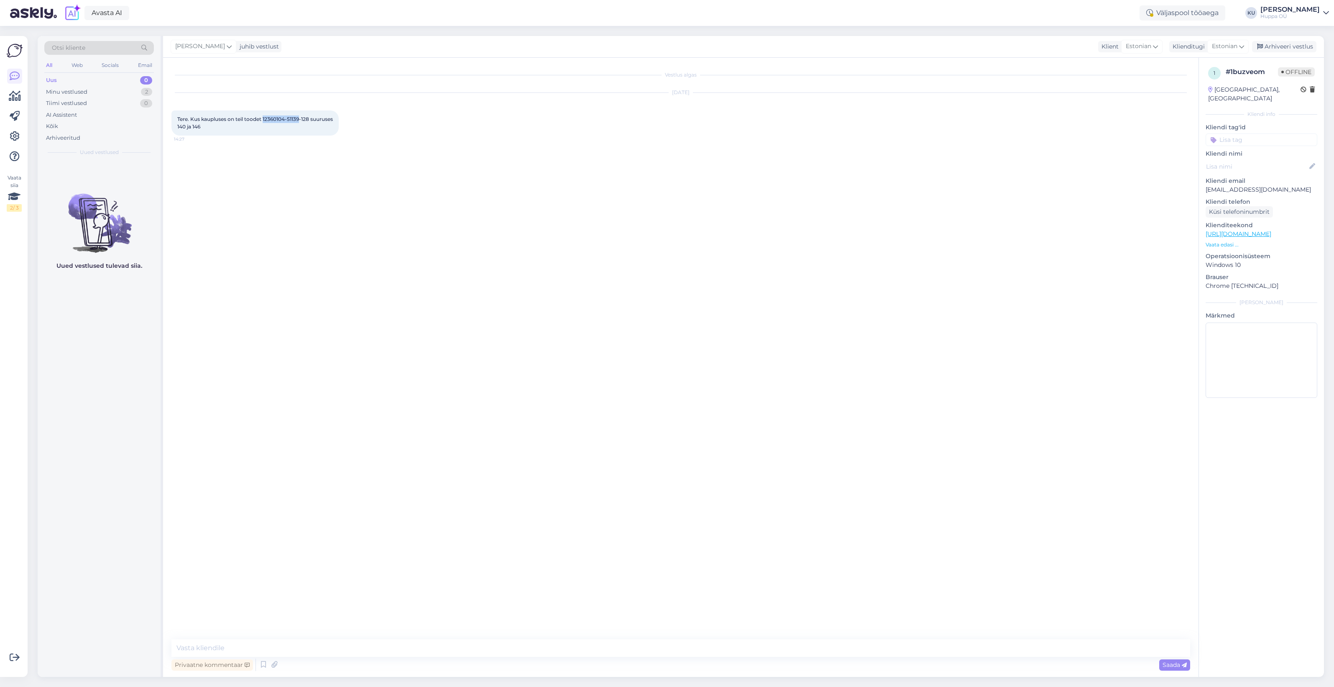
copy span "12360104-51139"
click at [223, 640] on textarea at bounding box center [680, 648] width 1019 height 18
type textarea "Tere! Mõlemad suurused on Mustika kaupluses."
click at [1176, 670] on div "Saada" at bounding box center [1174, 664] width 31 height 11
click at [1285, 49] on div "Arhiveeri vestlus" at bounding box center [1284, 46] width 64 height 11
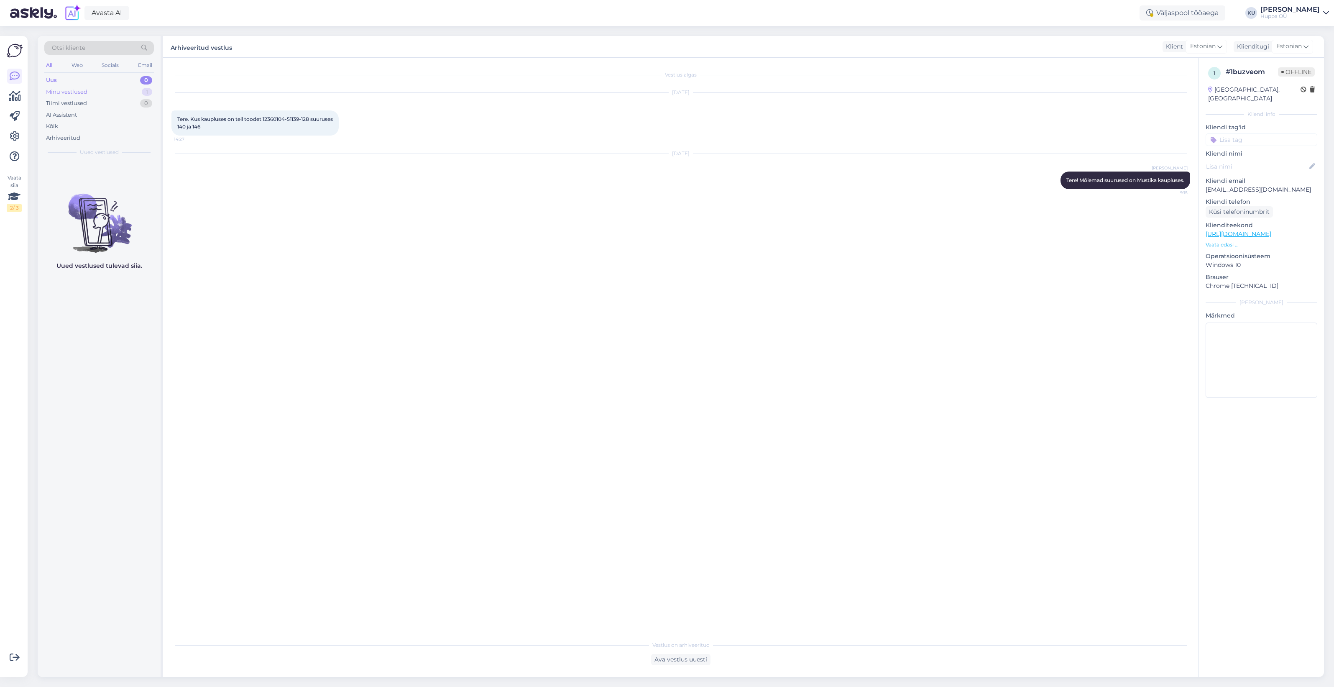
click at [120, 92] on div "Minu vestlused 1" at bounding box center [99, 92] width 110 height 12
click at [88, 179] on div "Hi! Can you advise what is your plan with the order? You want to make the shipp…" at bounding box center [107, 181] width 95 height 15
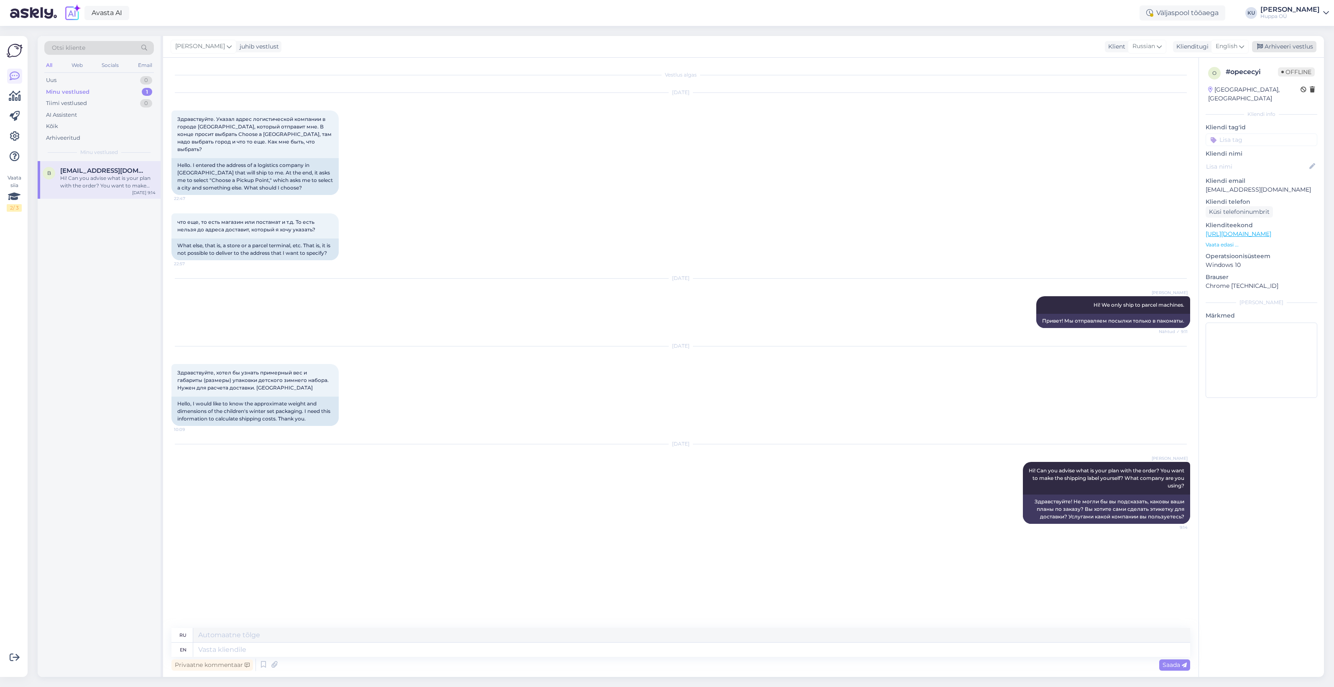
click at [1301, 42] on div "Arhiveeri vestlus" at bounding box center [1284, 46] width 64 height 11
